Goal: Information Seeking & Learning: Compare options

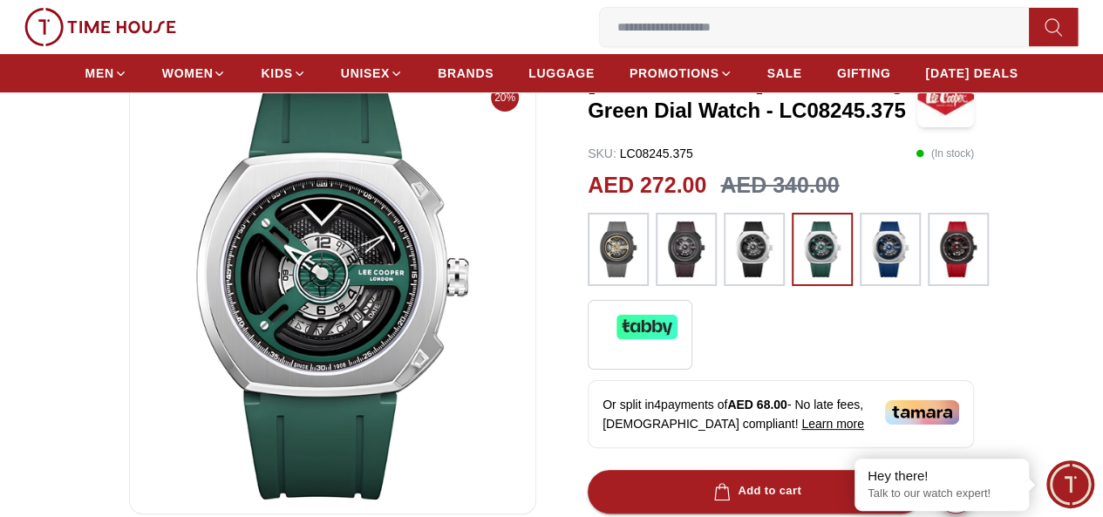
scroll to position [174, 0]
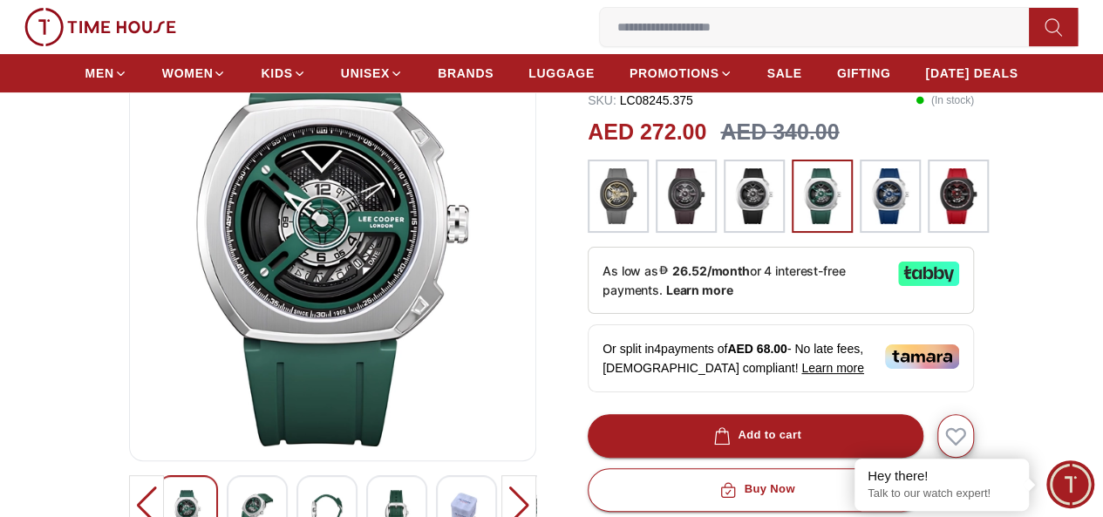
click at [963, 224] on img at bounding box center [959, 196] width 44 height 56
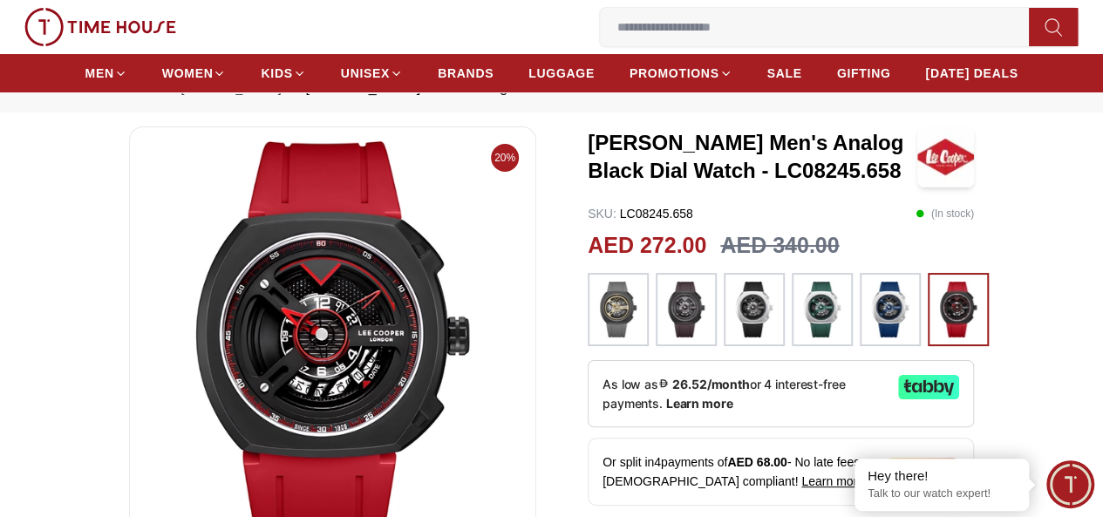
scroll to position [87, 0]
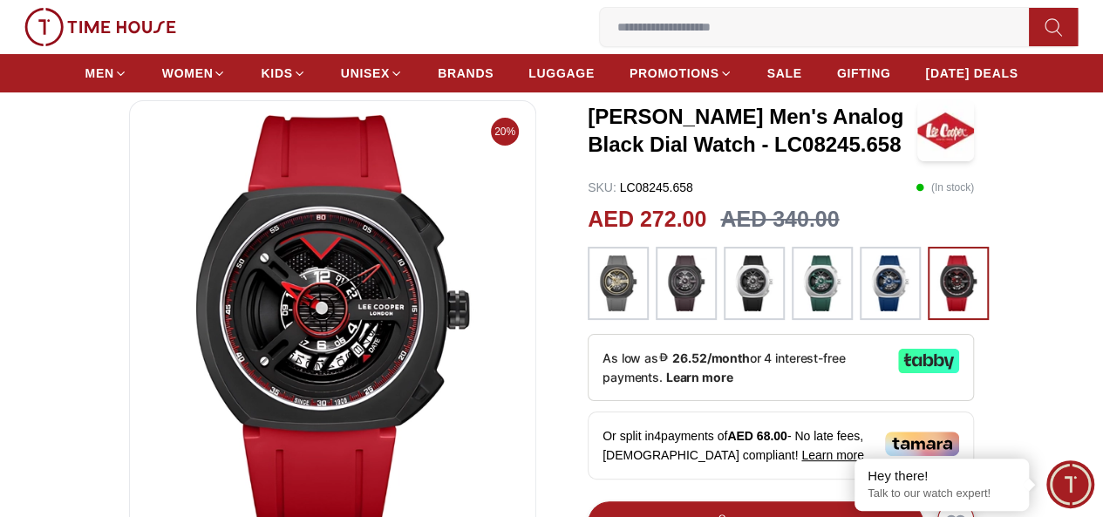
click at [905, 311] on img at bounding box center [891, 284] width 44 height 56
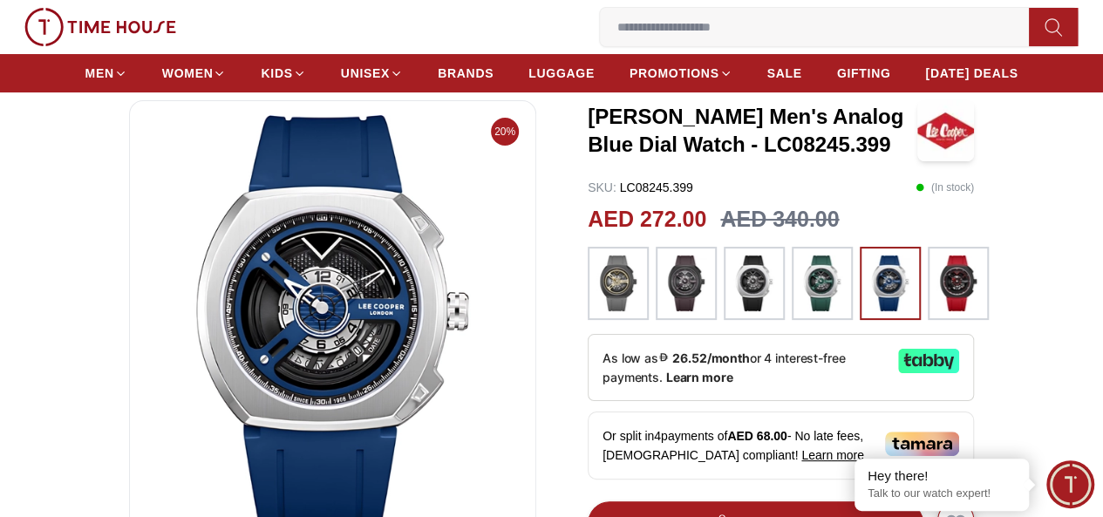
click at [837, 311] on img at bounding box center [823, 284] width 44 height 56
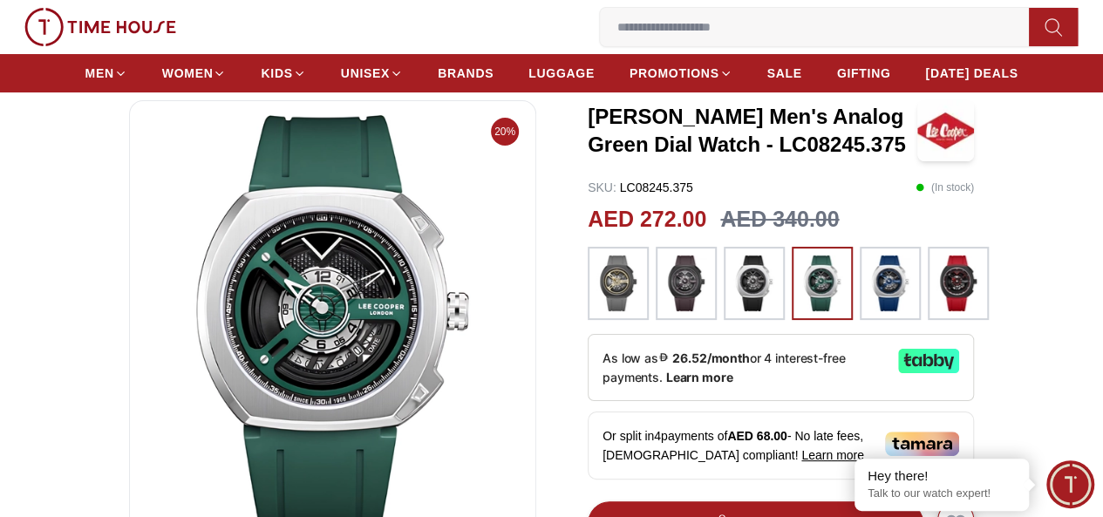
click at [947, 307] on img at bounding box center [959, 284] width 44 height 56
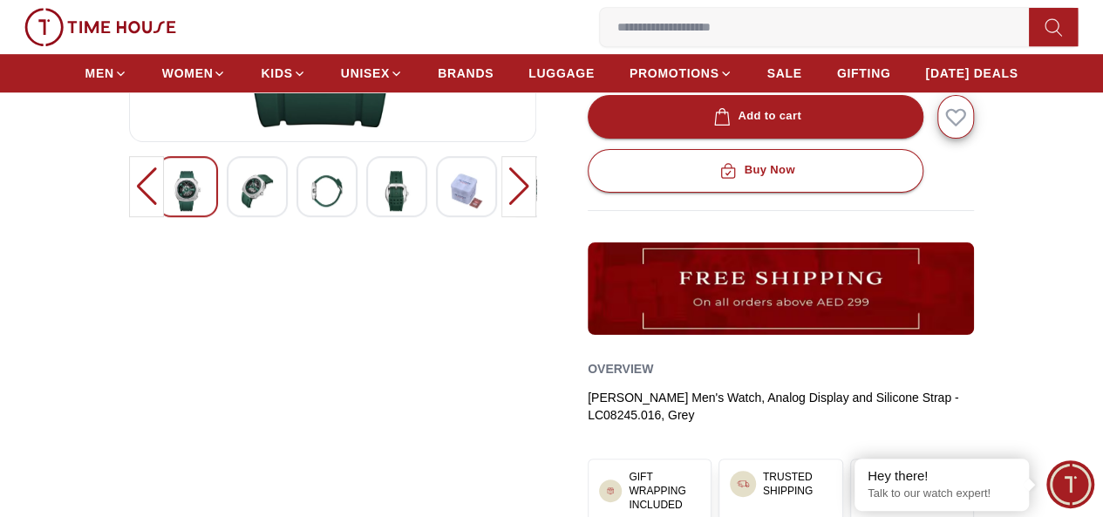
scroll to position [523, 0]
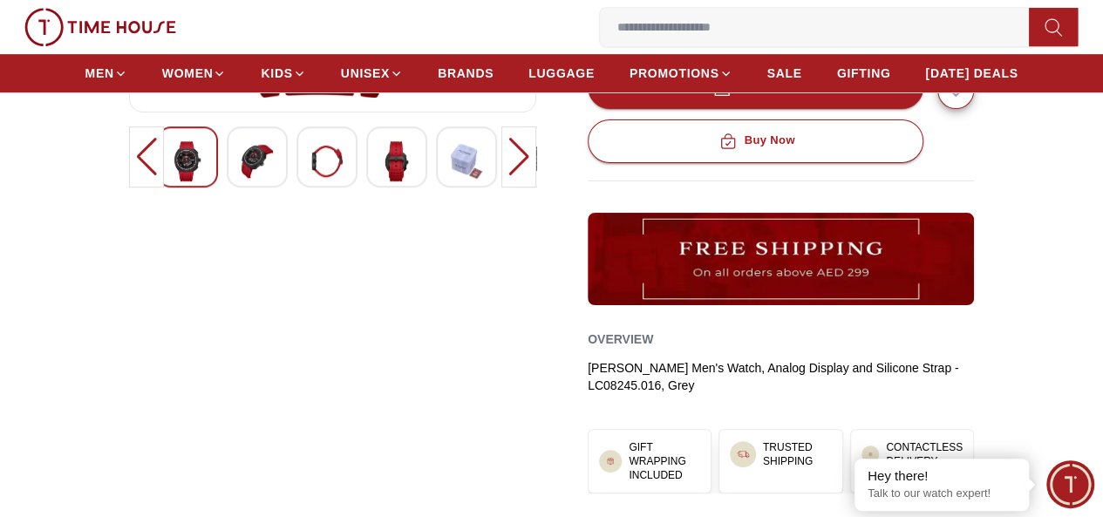
click at [451, 177] on img at bounding box center [466, 161] width 31 height 40
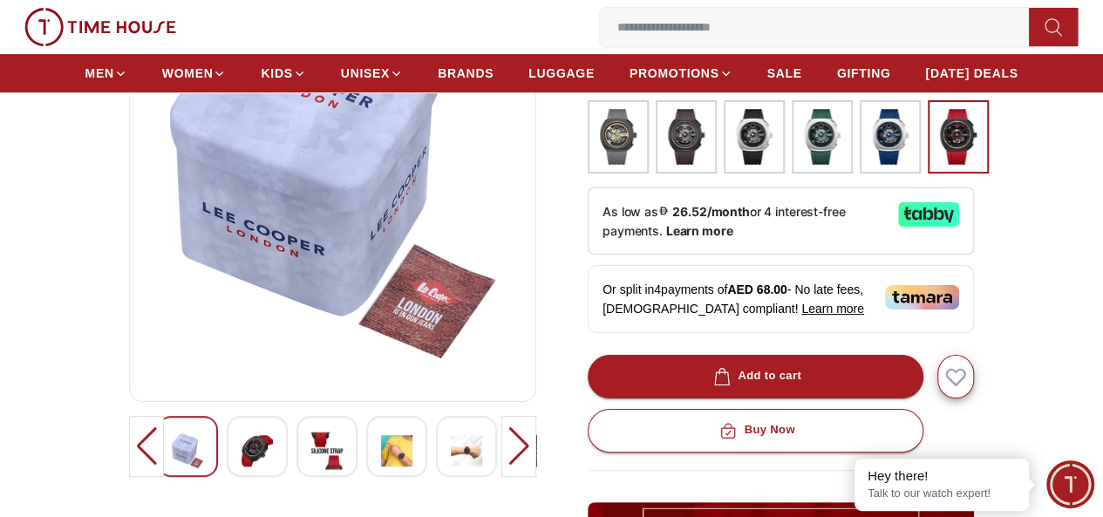
scroll to position [262, 0]
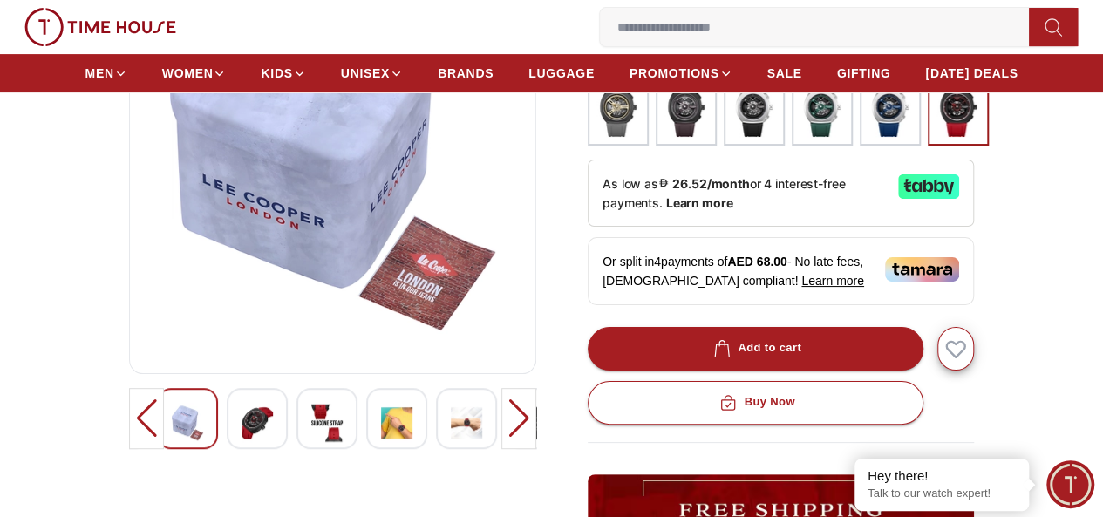
click at [436, 449] on div at bounding box center [466, 418] width 61 height 61
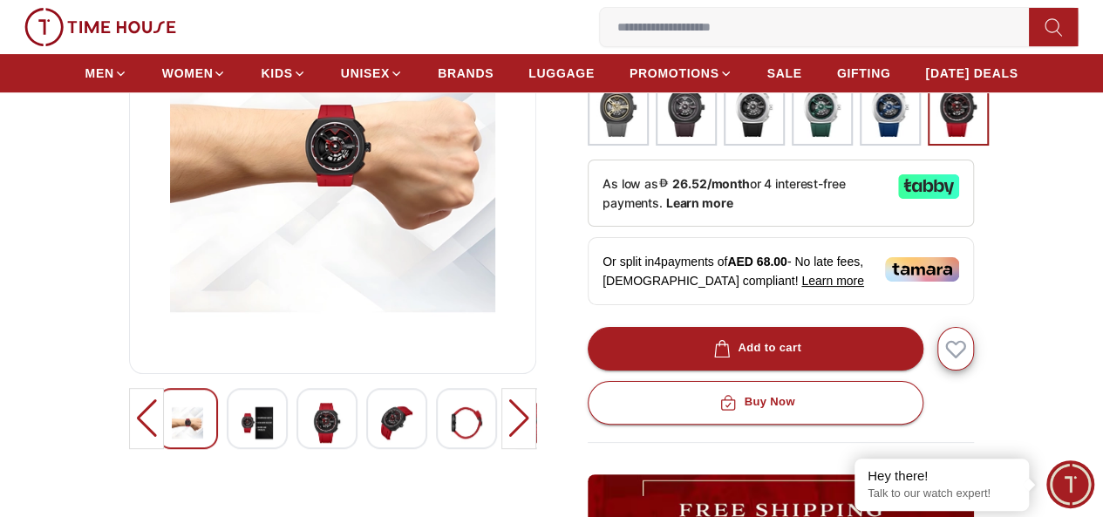
click at [381, 443] on img at bounding box center [396, 423] width 31 height 40
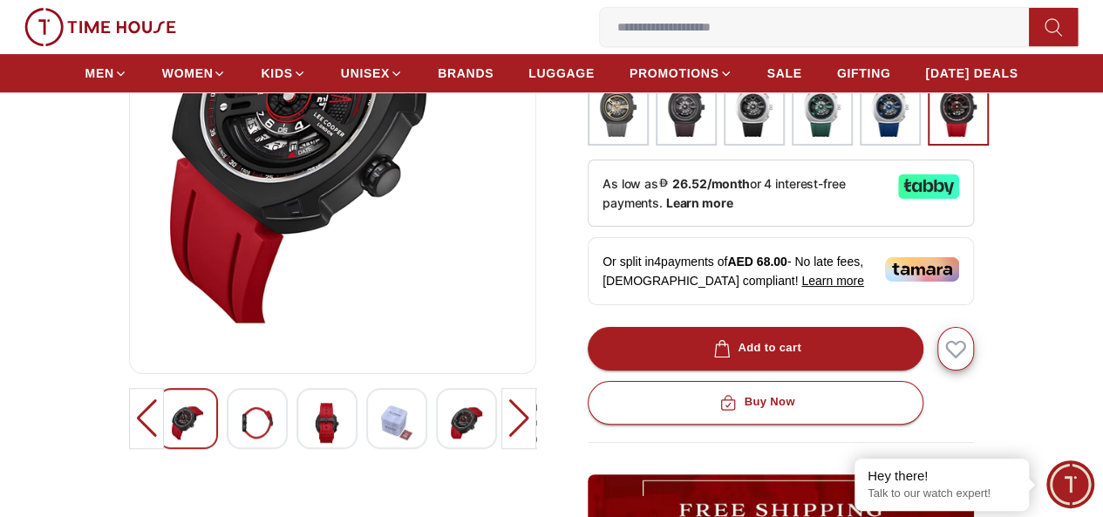
click at [521, 430] on img at bounding box center [536, 423] width 31 height 40
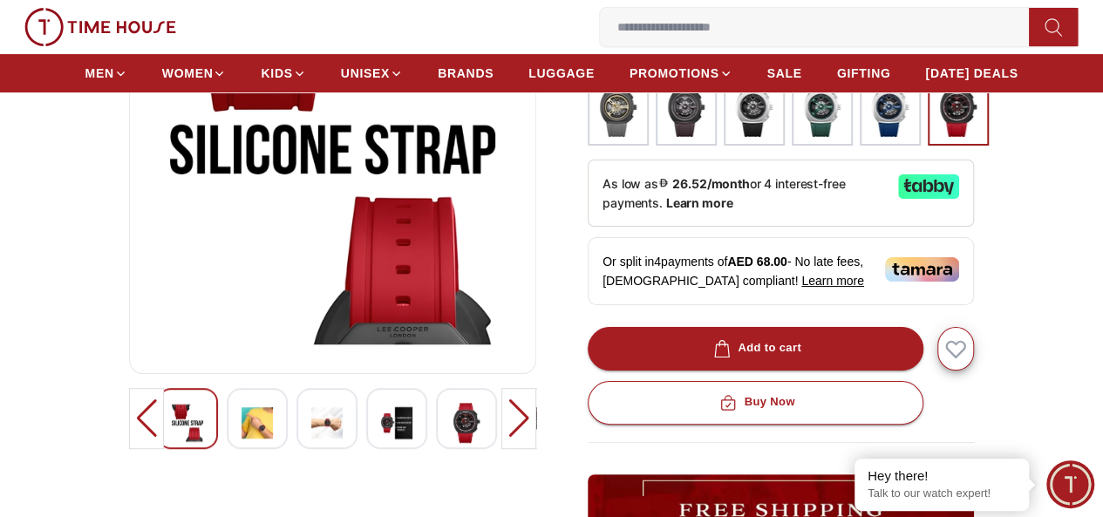
click at [242, 437] on img at bounding box center [257, 423] width 31 height 40
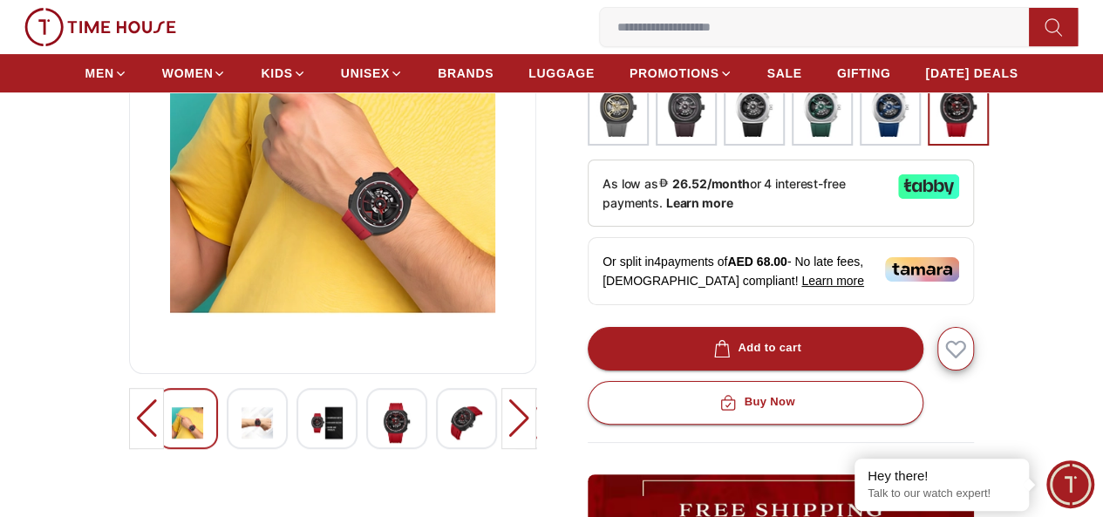
click at [129, 426] on div at bounding box center [146, 418] width 35 height 61
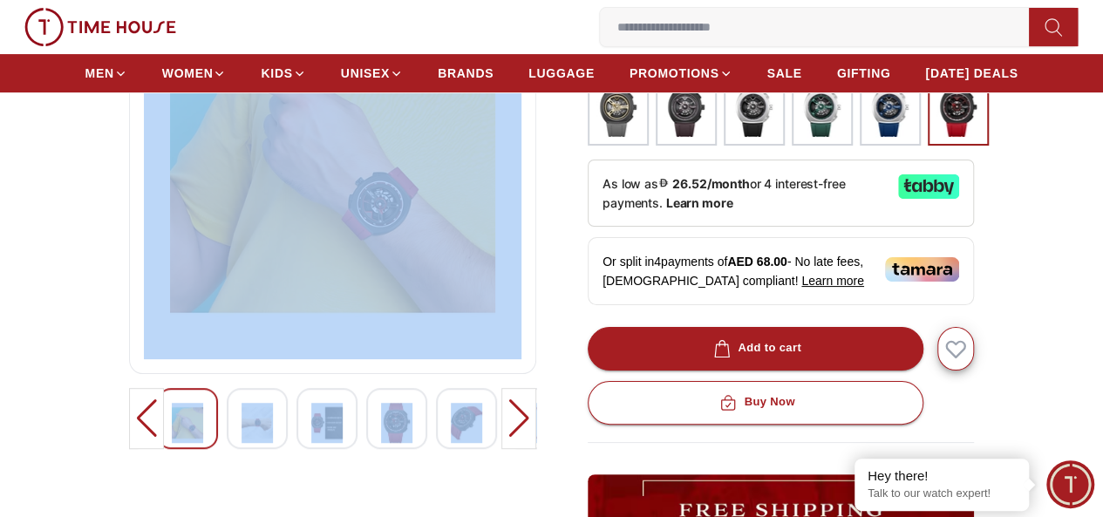
click at [129, 426] on div at bounding box center [146, 418] width 35 height 61
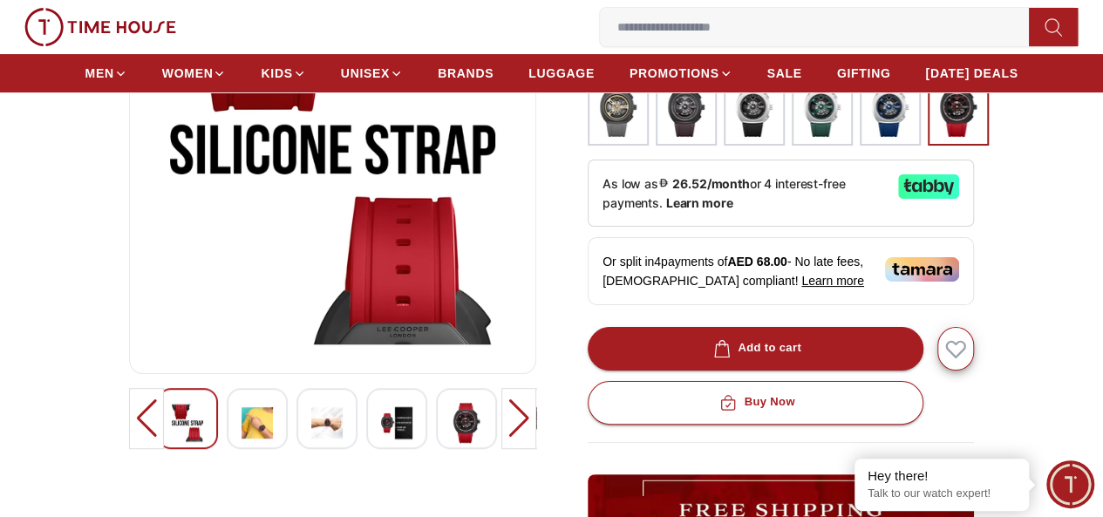
click at [129, 426] on div at bounding box center [146, 418] width 35 height 61
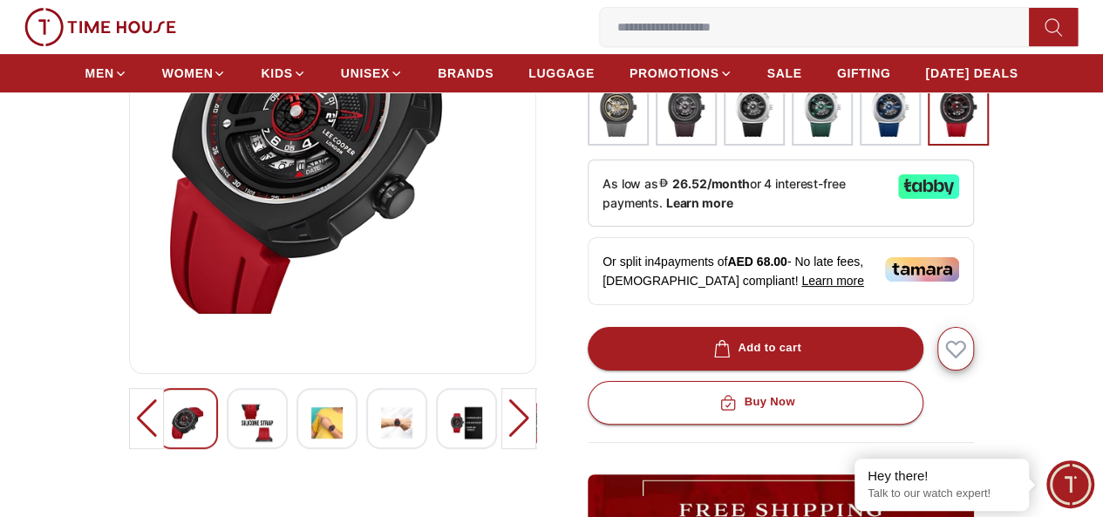
click at [129, 426] on div at bounding box center [146, 418] width 35 height 61
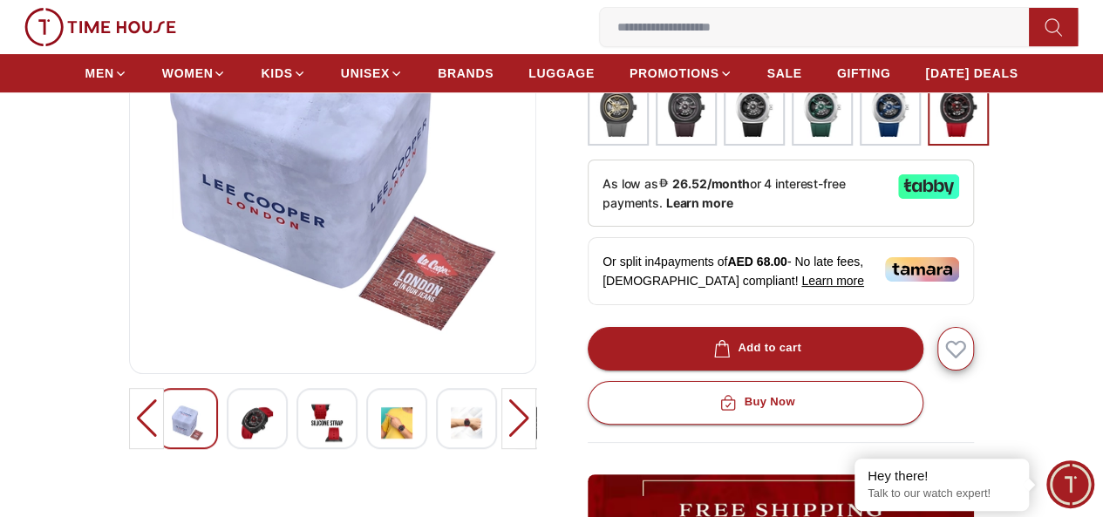
click at [129, 426] on div at bounding box center [146, 418] width 35 height 61
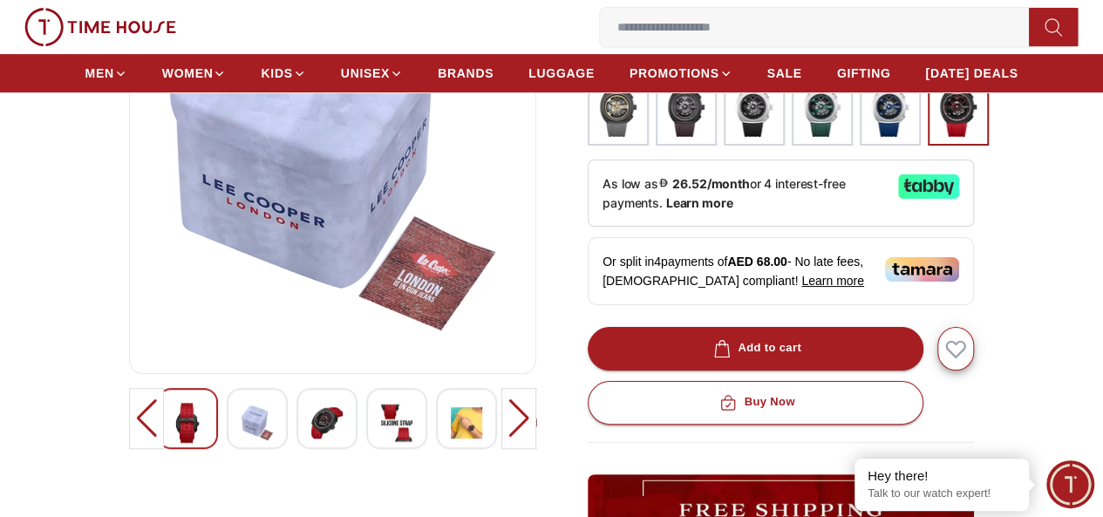
click at [129, 426] on div at bounding box center [146, 418] width 35 height 61
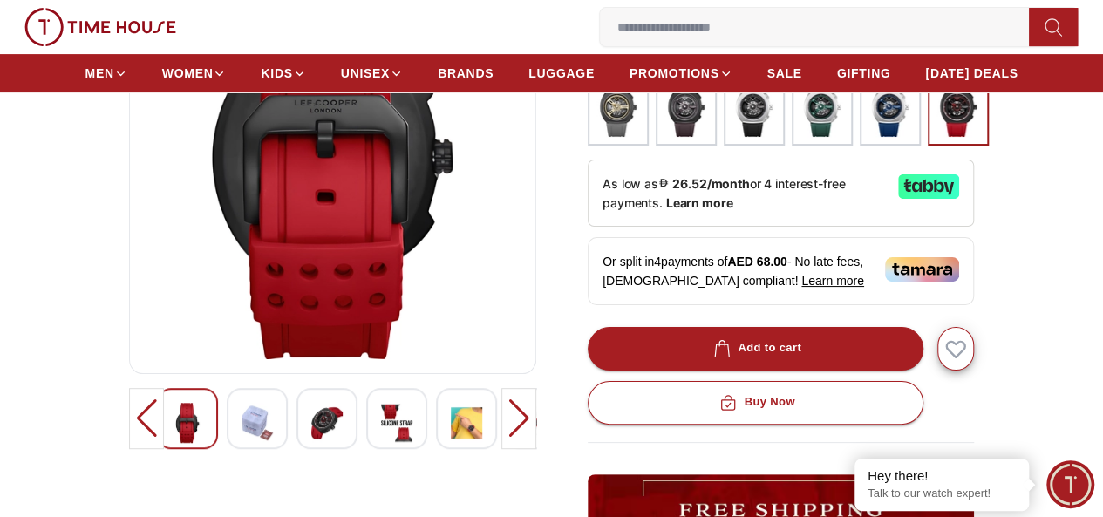
click at [129, 426] on div at bounding box center [146, 418] width 35 height 61
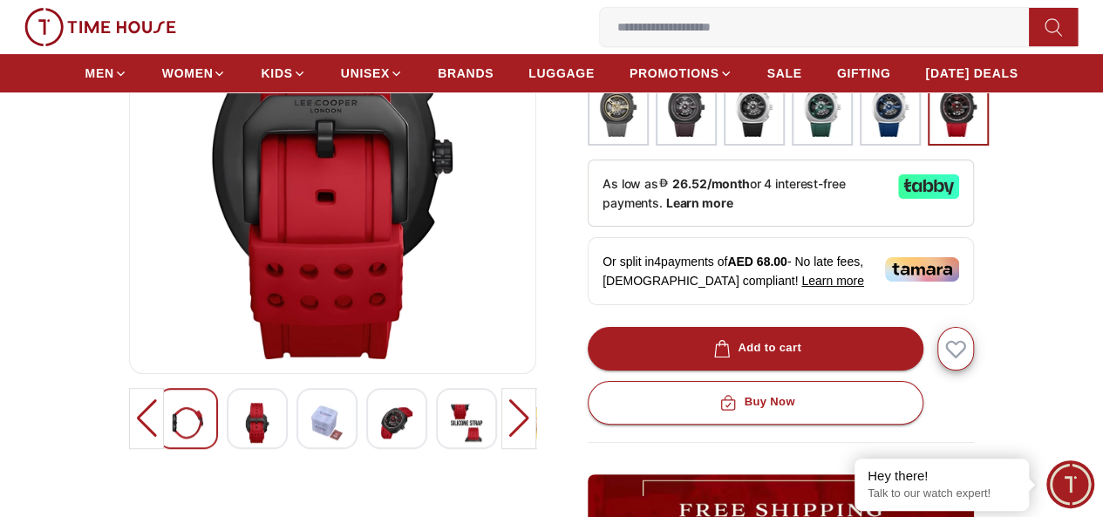
click at [129, 426] on div at bounding box center [146, 418] width 35 height 61
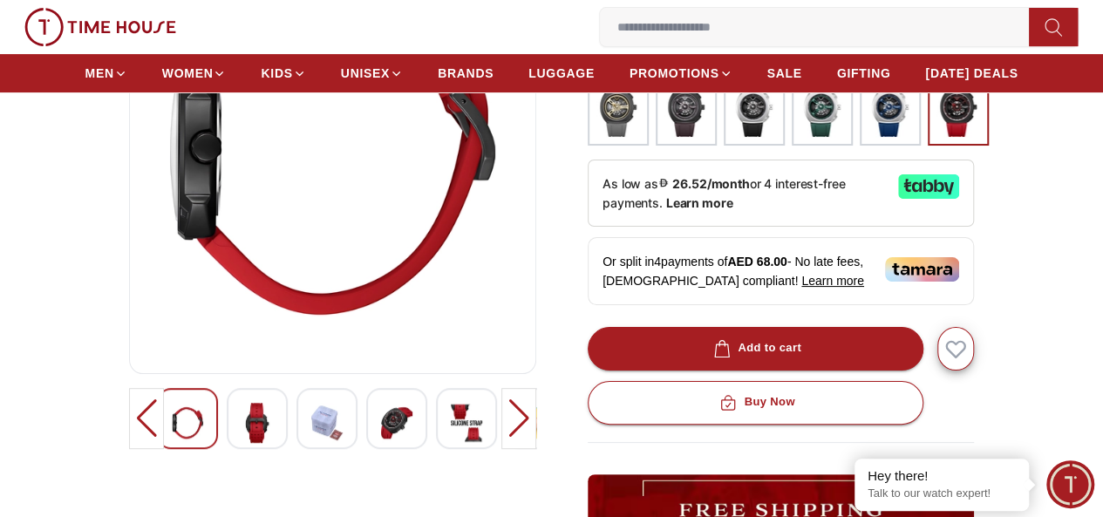
click at [129, 426] on div at bounding box center [146, 418] width 35 height 61
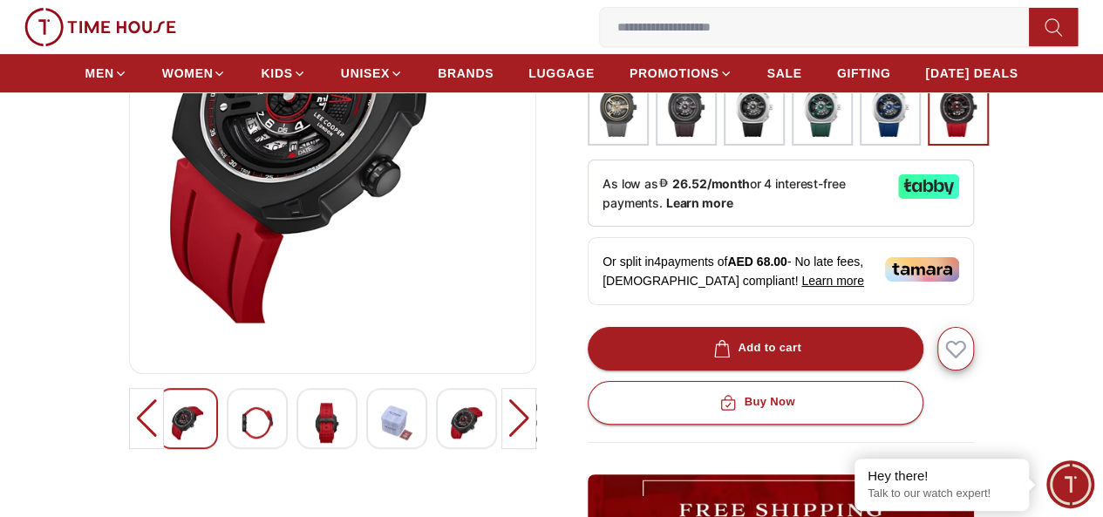
click at [129, 426] on div at bounding box center [146, 418] width 35 height 61
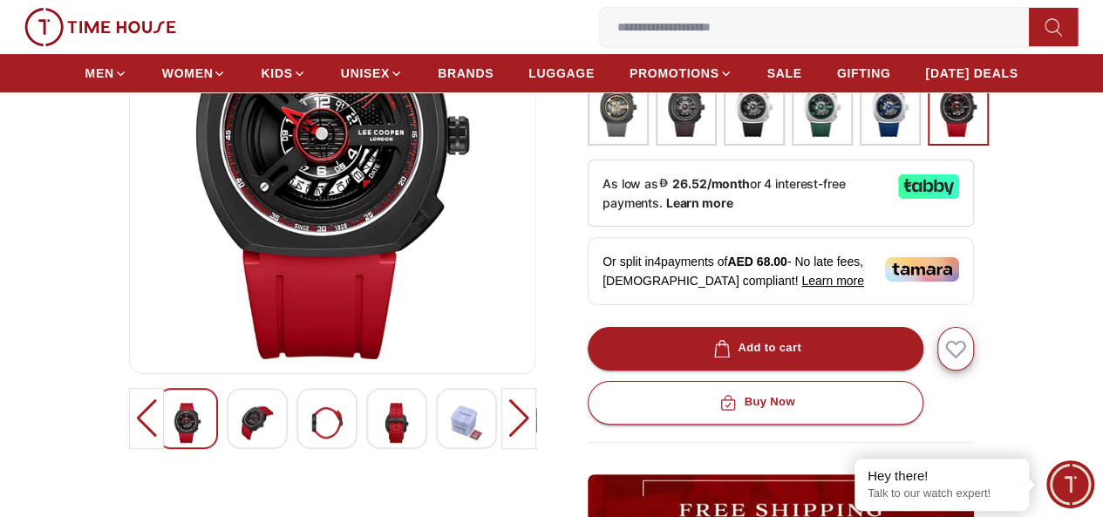
click at [242, 437] on img at bounding box center [257, 423] width 31 height 40
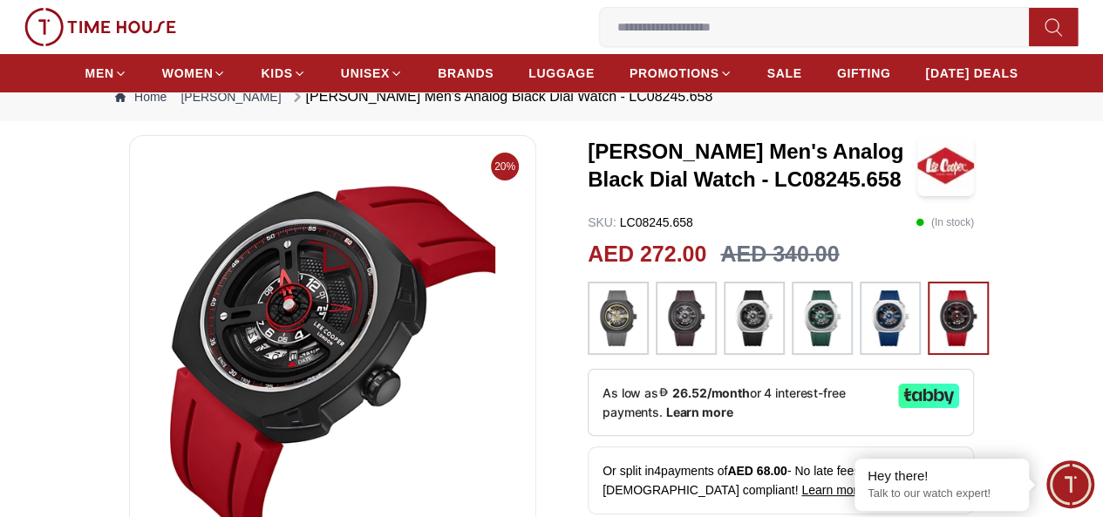
scroll to position [0, 0]
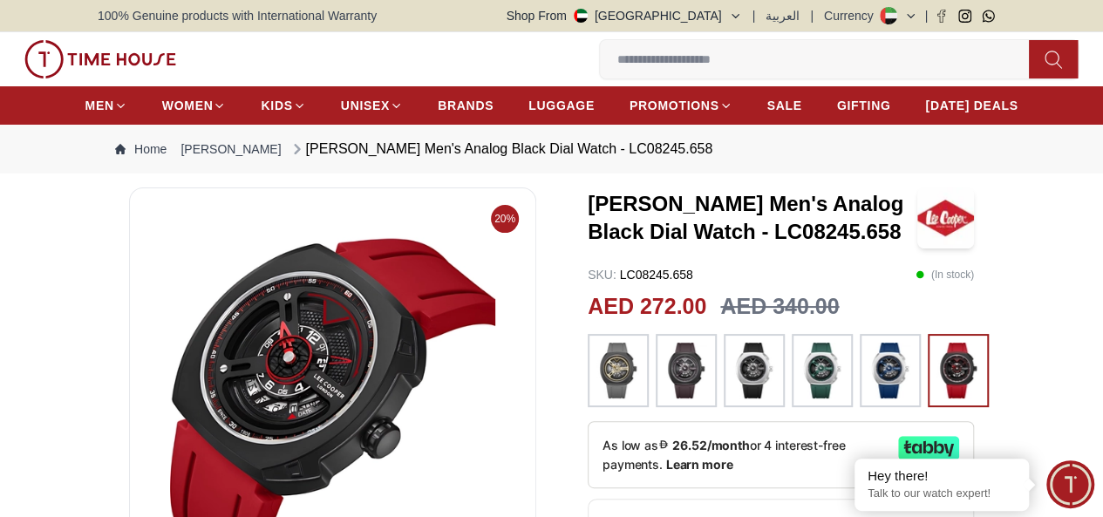
click at [830, 389] on img at bounding box center [823, 371] width 44 height 56
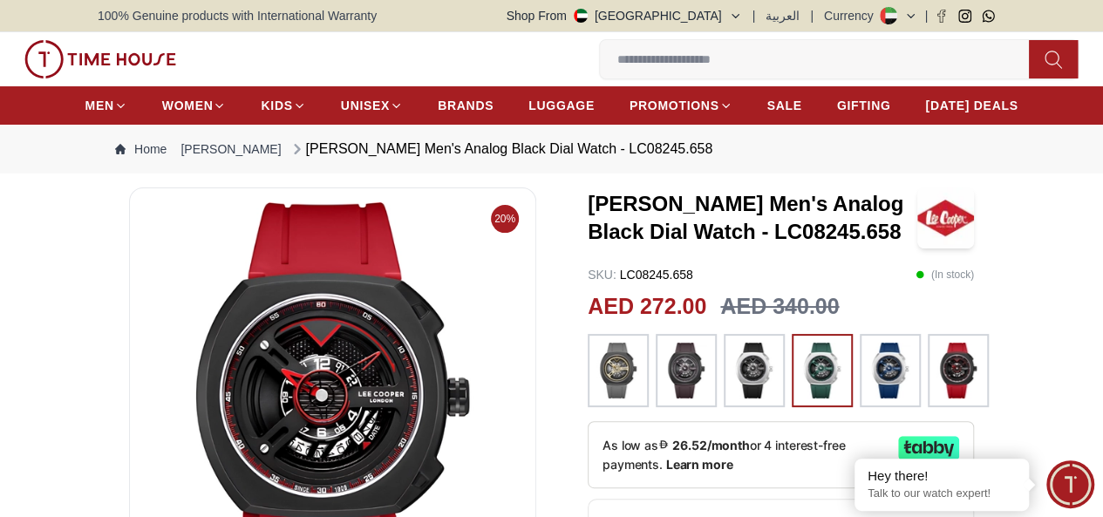
click at [867, 390] on div at bounding box center [890, 370] width 61 height 73
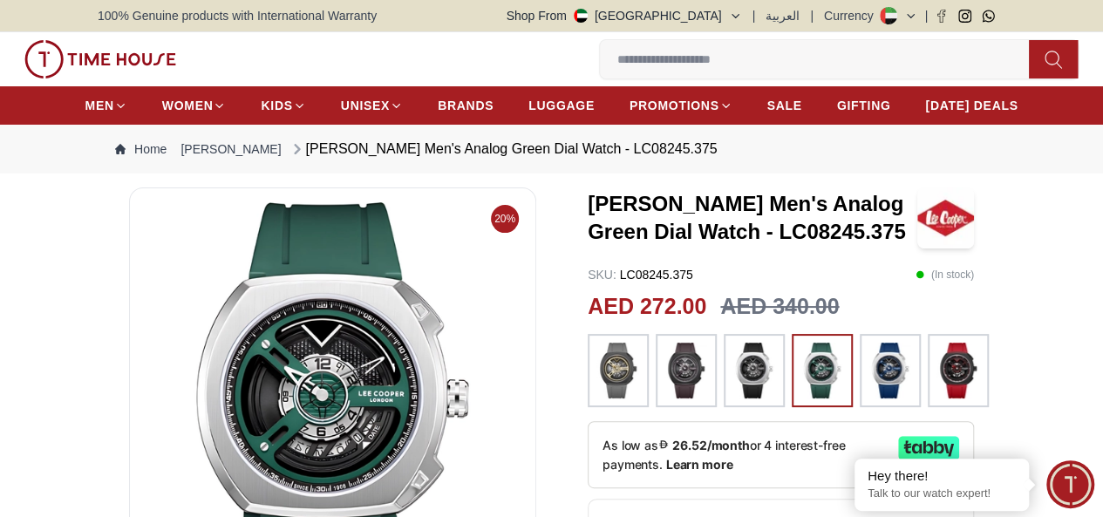
click at [665, 383] on img at bounding box center [687, 371] width 44 height 56
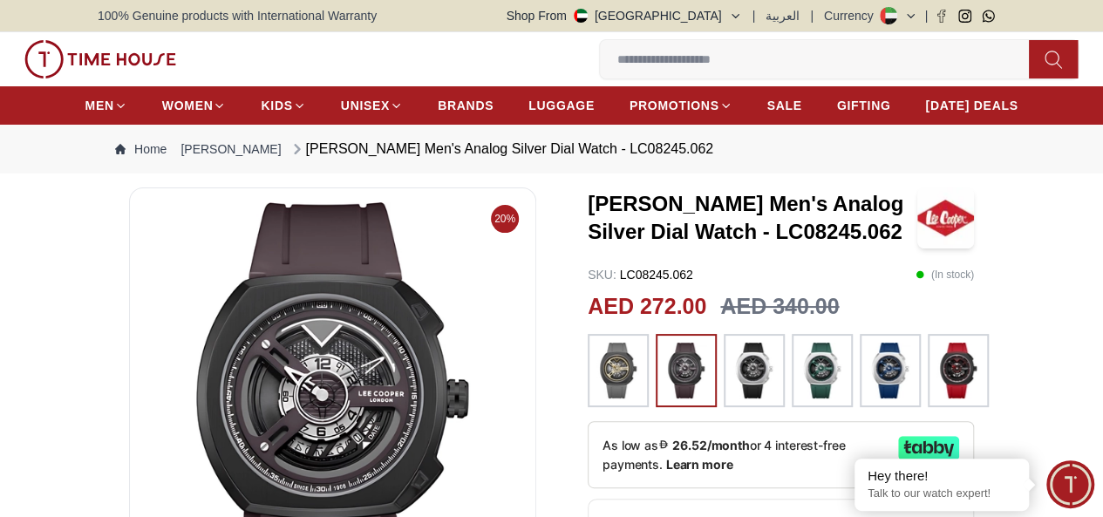
click at [614, 399] on img at bounding box center [619, 371] width 44 height 56
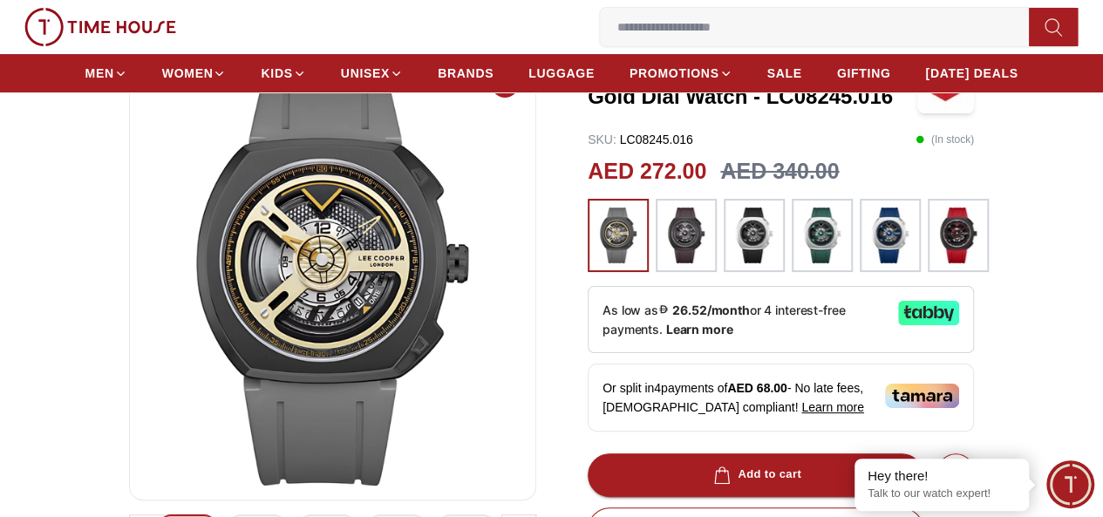
scroll to position [174, 0]
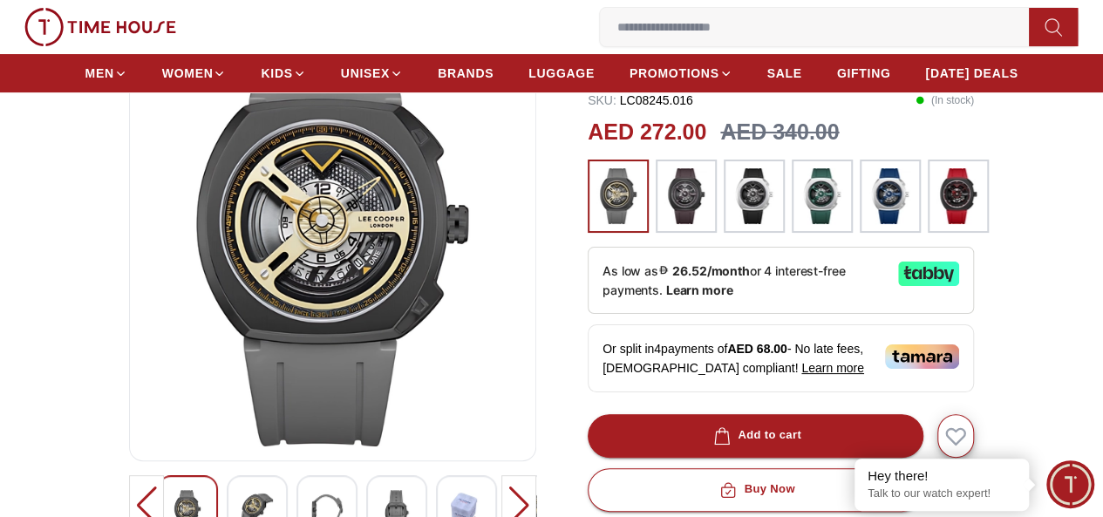
click at [766, 224] on img at bounding box center [755, 196] width 44 height 56
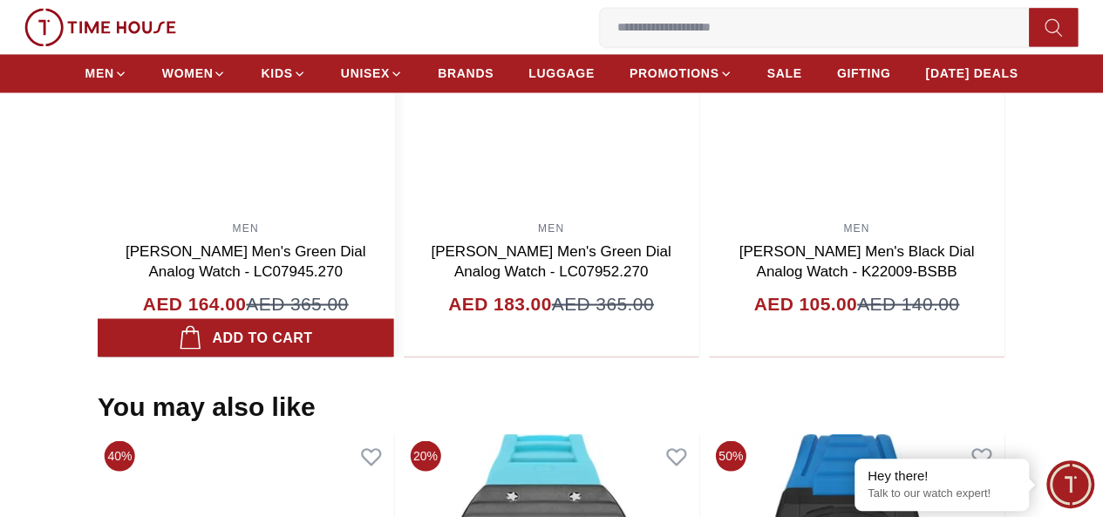
scroll to position [1308, 0]
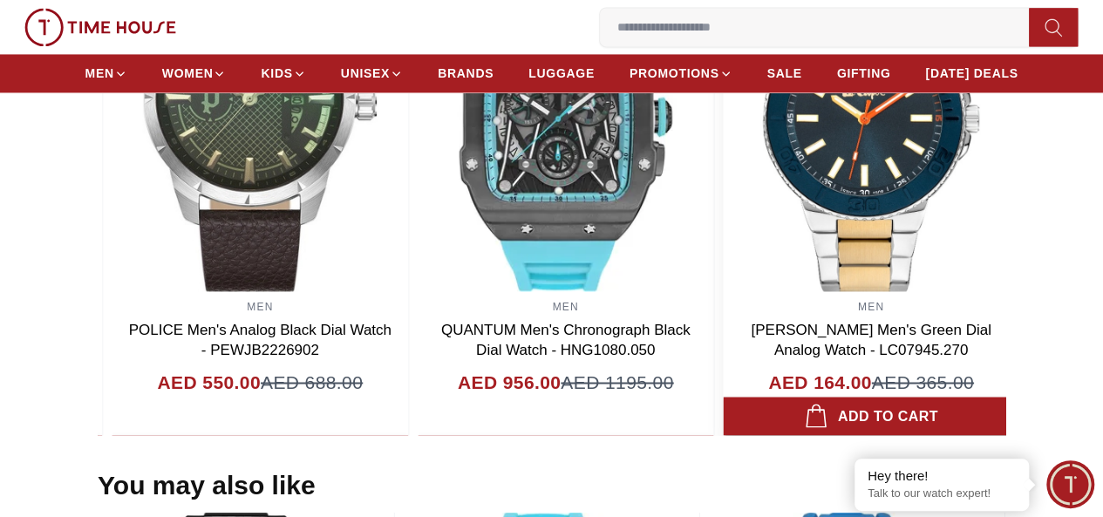
click at [947, 262] on img at bounding box center [871, 116] width 296 height 349
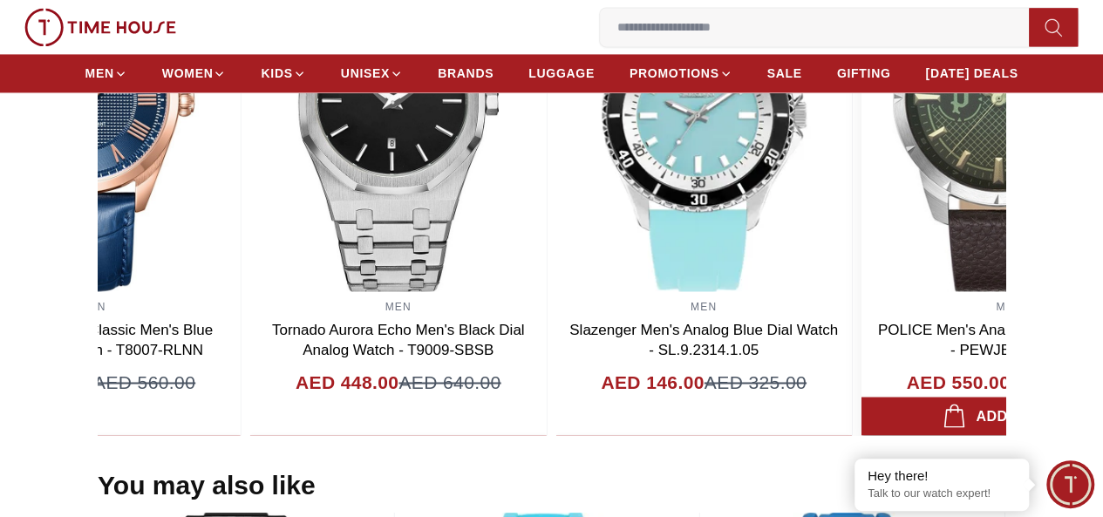
click at [904, 282] on img at bounding box center [1010, 116] width 296 height 349
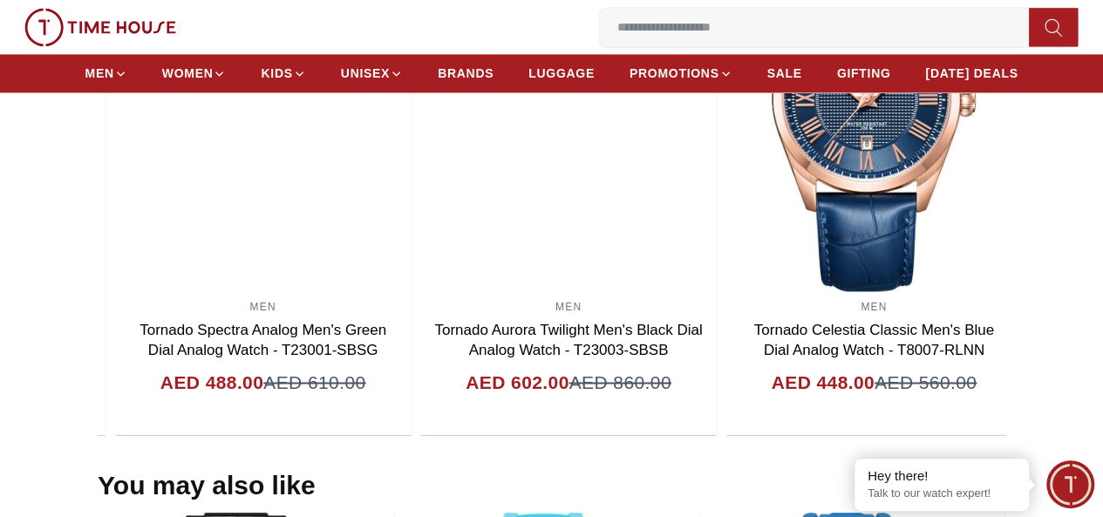
click at [1102, 293] on html "100% Genuine products with International Warranty Shop From [GEOGRAPHIC_DATA] |…" at bounding box center [551, 303] width 1103 height 3222
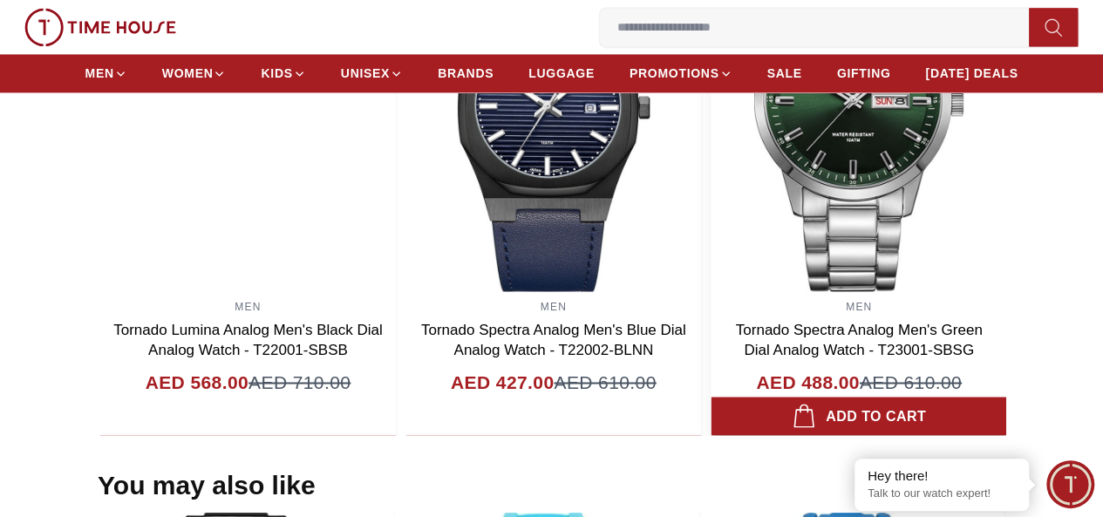
click at [1060, 294] on section "Related Products View All 50% MEN [PERSON_NAME] Men's Blue Dial Analog Watch - …" at bounding box center [551, 168] width 1103 height 535
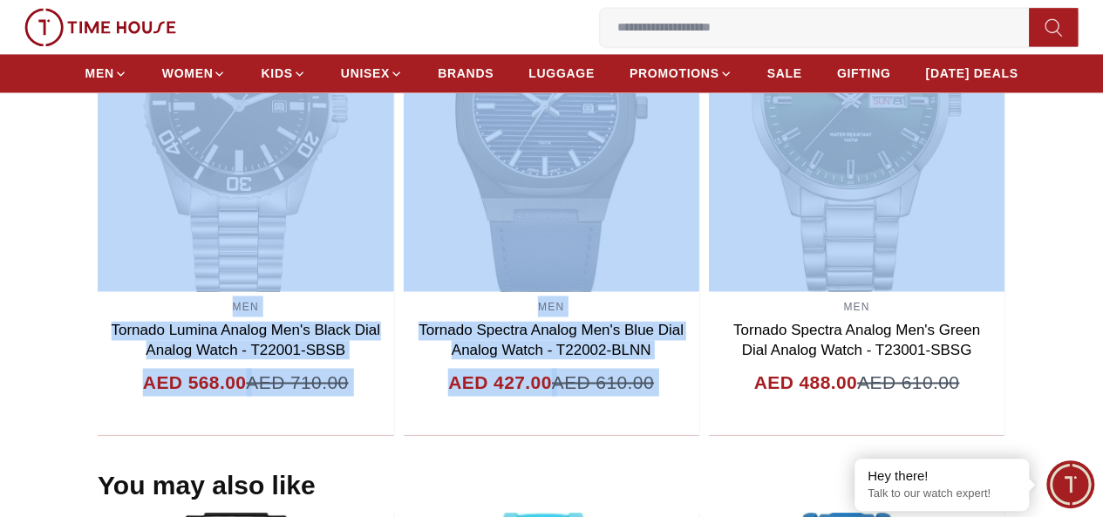
drag, startPoint x: 1048, startPoint y: 285, endPoint x: 0, endPoint y: 282, distance: 1048.3
click at [0, 283] on section "Related Products View All 50% MEN [PERSON_NAME] Men's Blue Dial Analog Watch - …" at bounding box center [551, 168] width 1103 height 535
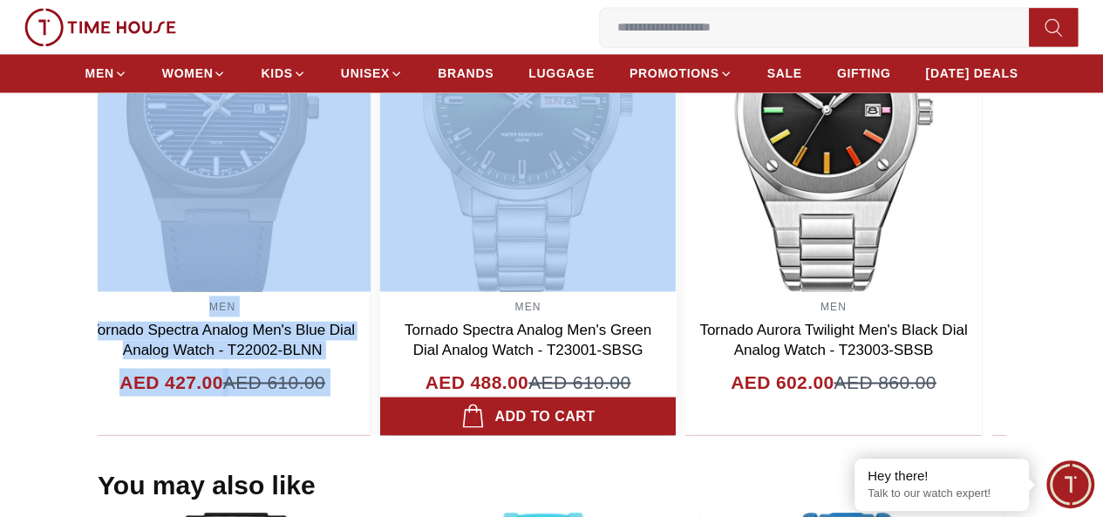
click at [0, 265] on section "Related Products View All 50% MEN [PERSON_NAME] Men's Blue Dial Analog Watch - …" at bounding box center [551, 168] width 1103 height 535
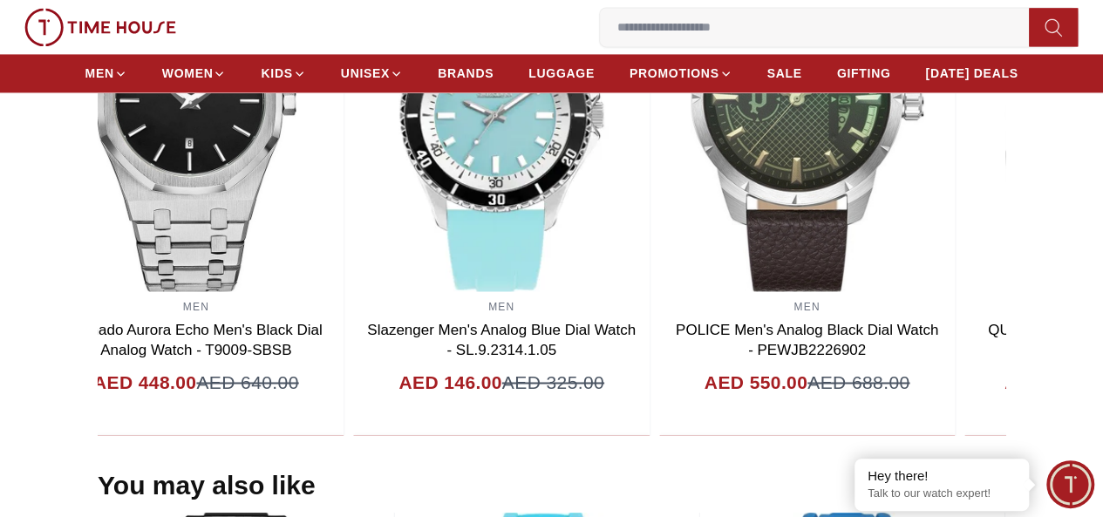
click at [0, 240] on section "Related Products View All 50% MEN [PERSON_NAME] Men's Blue Dial Analog Watch - …" at bounding box center [551, 168] width 1103 height 535
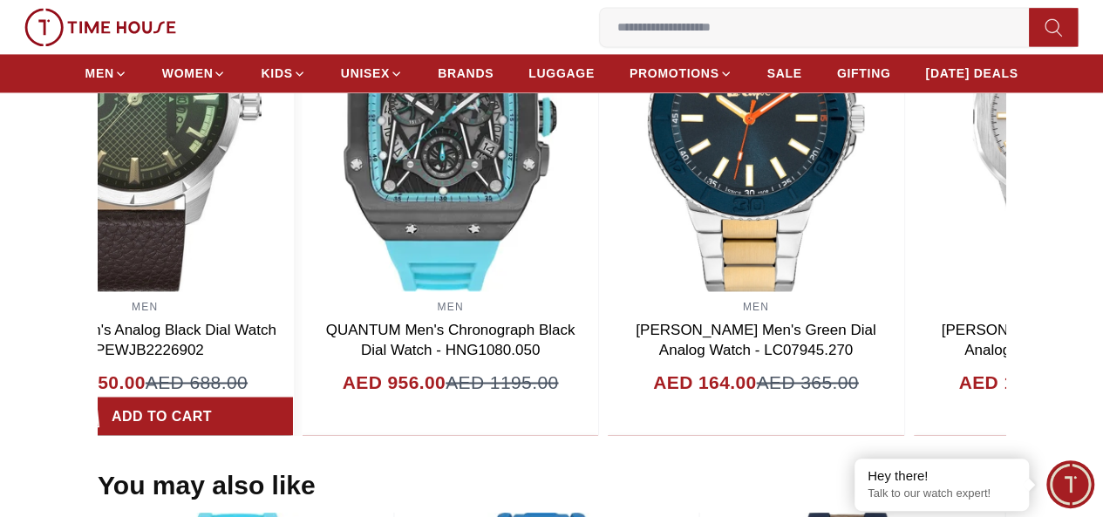
click at [205, 231] on img at bounding box center [145, 116] width 296 height 349
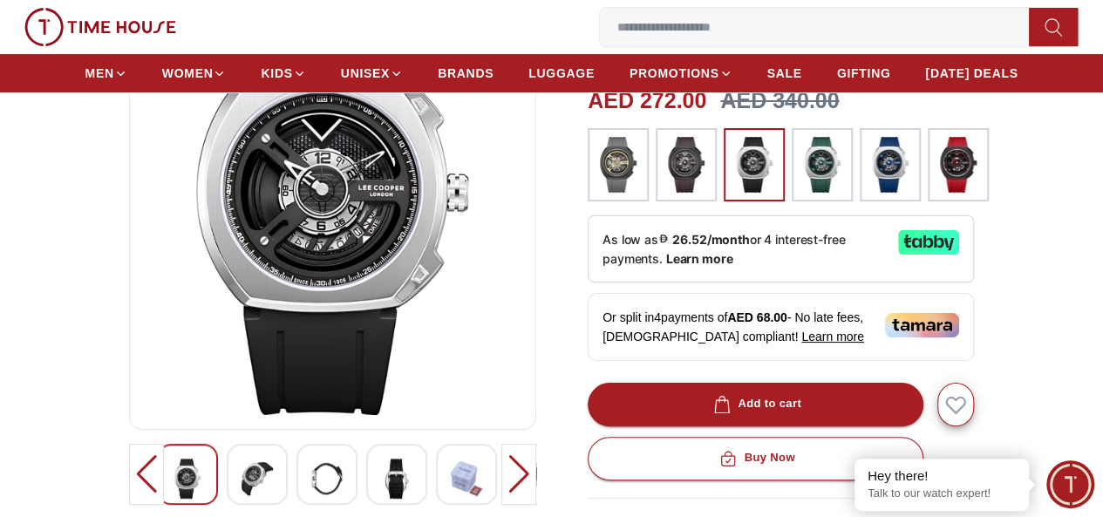
scroll to position [0, 0]
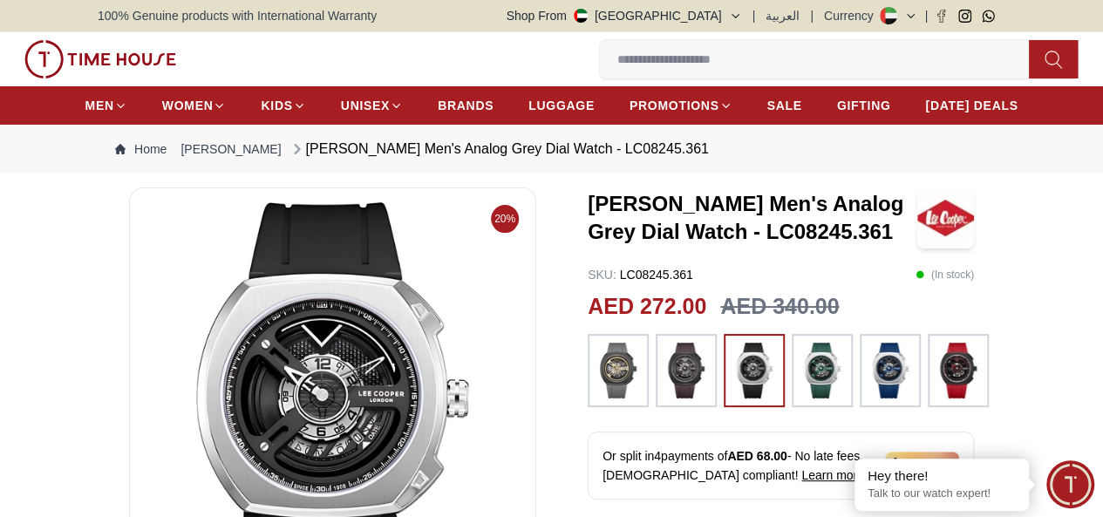
scroll to position [174, 0]
